Goal: Check status

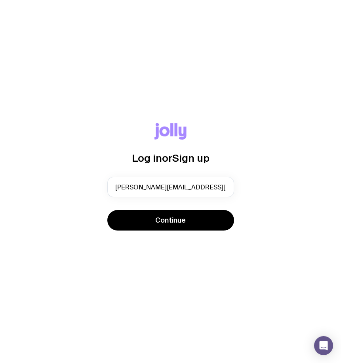
type input "[PERSON_NAME][EMAIL_ADDRESS][DOMAIN_NAME]"
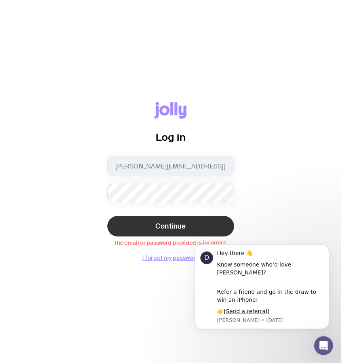
click at [163, 223] on span "Continue" at bounding box center [170, 225] width 30 height 9
click at [107, 216] on button "Continue" at bounding box center [170, 226] width 127 height 21
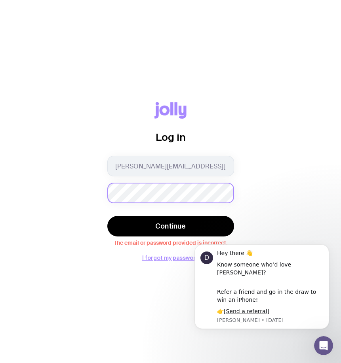
click at [107, 216] on button "Continue" at bounding box center [170, 226] width 127 height 21
click at [168, 259] on button "I forgot my password" at bounding box center [170, 258] width 57 height 6
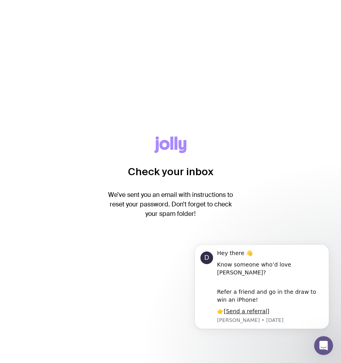
click at [186, 183] on div "Check your inbox" at bounding box center [170, 163] width 127 height 54
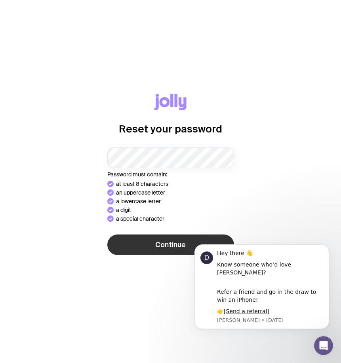
click at [163, 237] on button "Continue" at bounding box center [170, 245] width 127 height 21
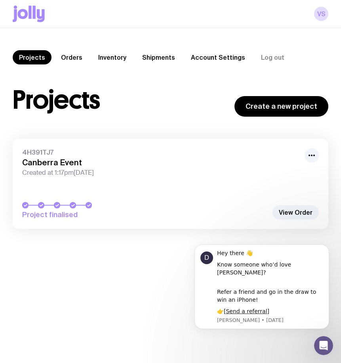
scroll to position [28, 0]
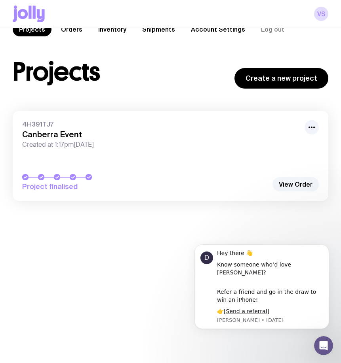
click at [281, 184] on link "View Order" at bounding box center [295, 184] width 46 height 14
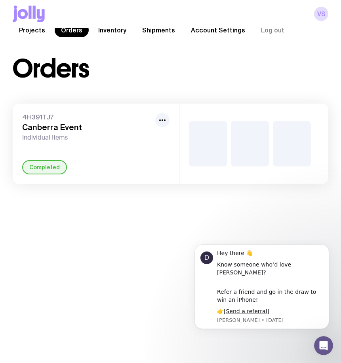
scroll to position [28, 0]
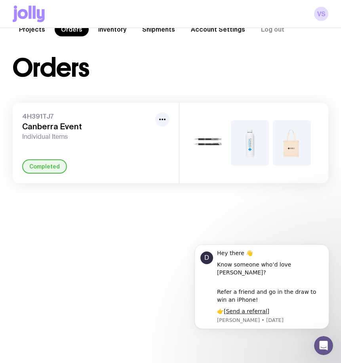
click at [124, 136] on span "Individual Items" at bounding box center [87, 137] width 130 height 8
click at [174, 115] on div "4H391TJ7 Canberra Event Individual Items Completed" at bounding box center [96, 143] width 166 height 80
click at [156, 117] on button "button" at bounding box center [162, 119] width 14 height 14
click at [84, 131] on h3 "Canberra Event" at bounding box center [87, 126] width 130 height 9
click at [51, 126] on h3 "Canberra Event" at bounding box center [87, 126] width 130 height 9
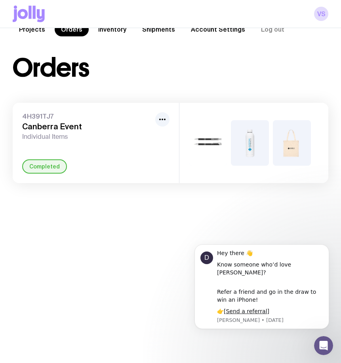
click at [31, 139] on span "Individual Items" at bounding box center [87, 137] width 130 height 8
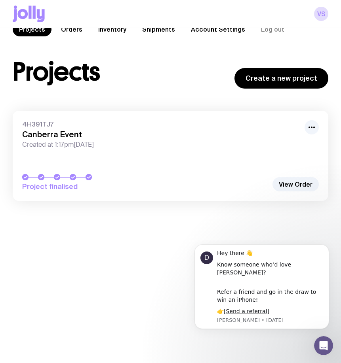
click at [54, 181] on div "Project finalised" at bounding box center [170, 182] width 296 height 17
